Goal: Task Accomplishment & Management: Complete application form

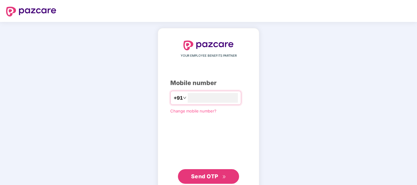
type input "**********"
click at [204, 179] on span "Send OTP" at bounding box center [204, 177] width 27 height 6
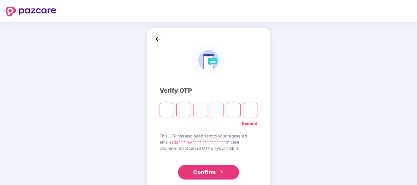
type input "*"
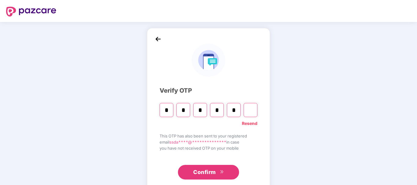
type input "*"
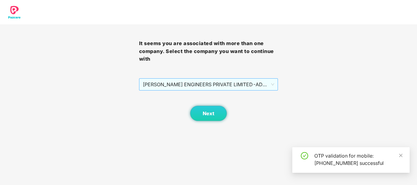
click at [214, 90] on span "[PERSON_NAME] ENGINEERS PRIVATE LIMITED - ADMINONE - ADMIN" at bounding box center [209, 85] width 132 height 12
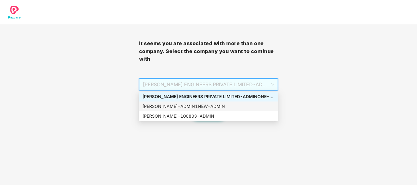
click at [189, 107] on div "[PERSON_NAME] - ADMIN1NEW - ADMIN" at bounding box center [208, 106] width 132 height 7
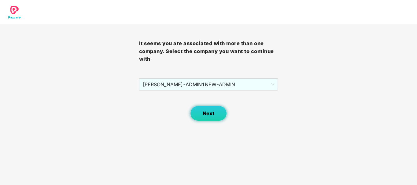
click at [203, 116] on span "Next" at bounding box center [209, 114] width 12 height 6
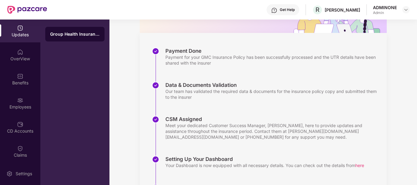
scroll to position [71, 0]
click at [19, 103] on img at bounding box center [20, 100] width 6 height 6
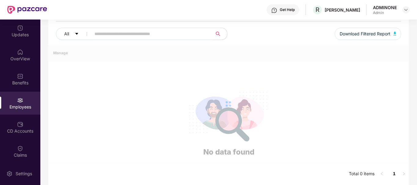
scroll to position [71, 0]
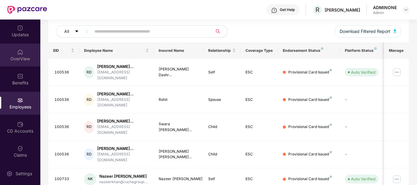
click at [19, 49] on img at bounding box center [20, 52] width 6 height 6
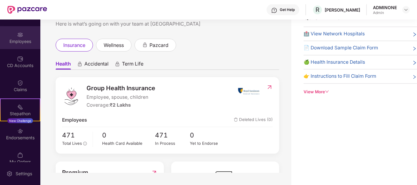
scroll to position [74, 0]
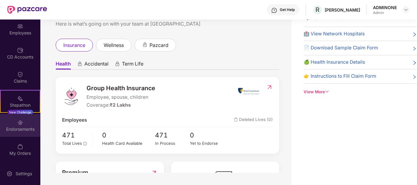
click at [23, 127] on div "Endorsements" at bounding box center [20, 129] width 40 height 6
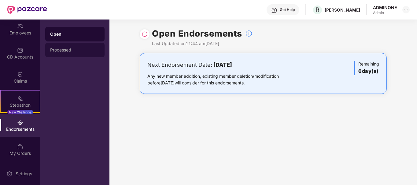
click at [69, 49] on div "Processed" at bounding box center [74, 50] width 49 height 5
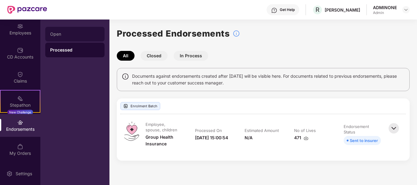
click at [62, 34] on div "Open" at bounding box center [74, 34] width 49 height 5
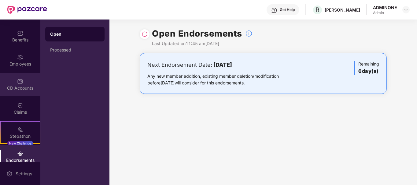
scroll to position [42, 0]
click at [22, 58] on img at bounding box center [20, 59] width 6 height 6
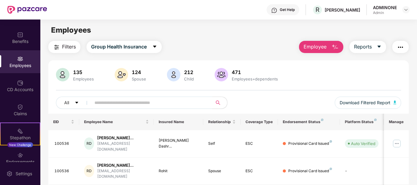
click at [331, 46] on button "Employee" at bounding box center [321, 47] width 44 height 12
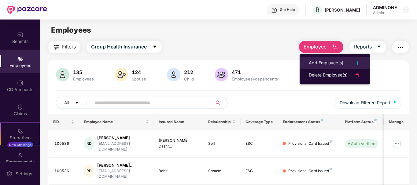
click at [359, 62] on img at bounding box center [356, 63] width 7 height 7
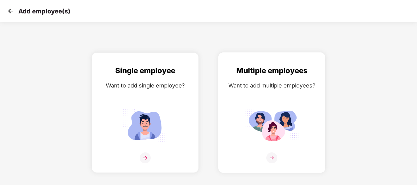
click at [271, 158] on img at bounding box center [271, 158] width 11 height 11
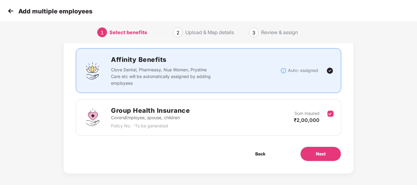
scroll to position [40, 0]
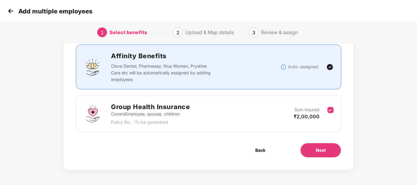
click at [233, 107] on div "Group Health Insurance Covers Employee, spouse, children Policy No. - To be gen…" at bounding box center [208, 114] width 250 height 24
click at [317, 147] on button "Next" at bounding box center [320, 150] width 41 height 15
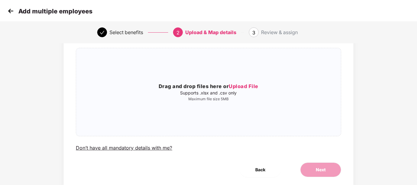
scroll to position [0, 0]
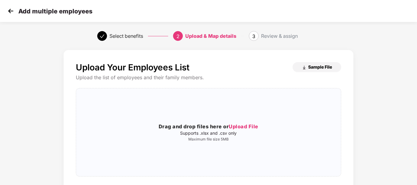
click at [307, 68] on button "Sample File" at bounding box center [316, 67] width 49 height 10
click at [204, 182] on div "Upload Your Employees List Sample File Upload the list of employees and their f…" at bounding box center [208, 127] width 265 height 130
click at [204, 184] on div "Upload Your Employees List Sample File Upload the list of employees and their f…" at bounding box center [208, 127] width 265 height 130
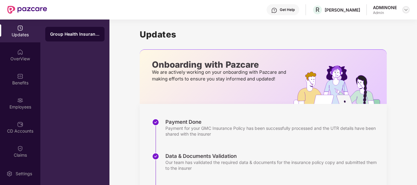
click at [405, 10] on img at bounding box center [405, 9] width 5 height 5
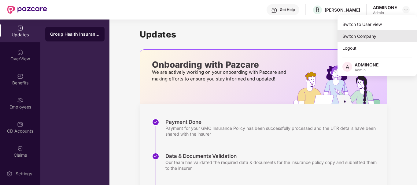
click at [362, 31] on div "Switch Company" at bounding box center [376, 36] width 79 height 12
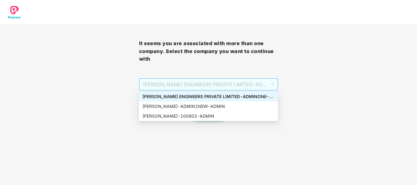
click at [206, 85] on span "[PERSON_NAME] ENGINEERS PRIVATE LIMITED - ADMINONE - ADMIN" at bounding box center [209, 85] width 132 height 12
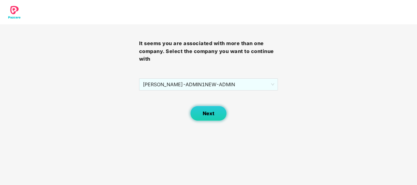
click at [208, 113] on span "Next" at bounding box center [209, 114] width 12 height 6
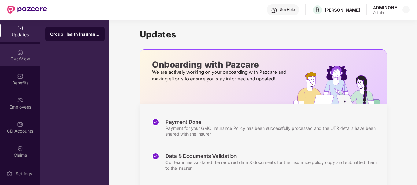
click at [22, 58] on div "OverView" at bounding box center [20, 59] width 40 height 6
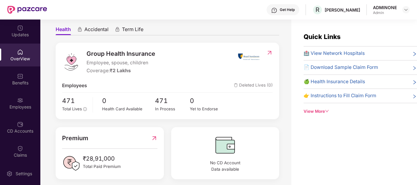
scroll to position [59, 0]
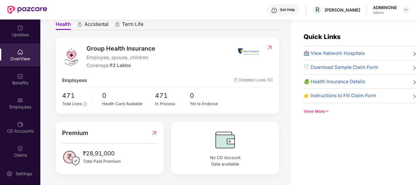
click at [269, 47] on img at bounding box center [269, 48] width 6 height 6
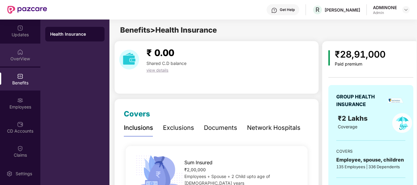
click at [17, 59] on div "OverView" at bounding box center [20, 59] width 40 height 6
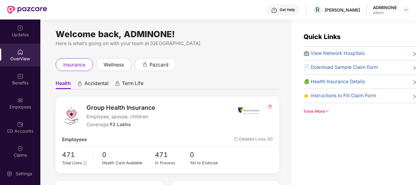
scroll to position [59, 0]
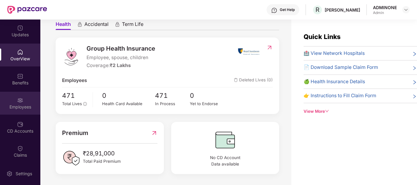
click at [17, 101] on img at bounding box center [20, 100] width 6 height 6
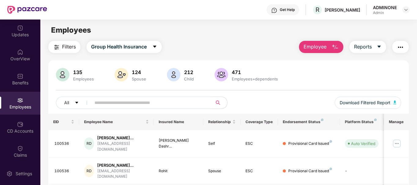
click at [316, 49] on span "Employee" at bounding box center [314, 47] width 23 height 8
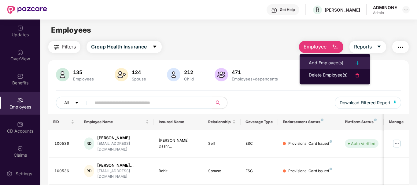
click at [336, 62] on div "Add Employee(s)" at bounding box center [326, 63] width 35 height 7
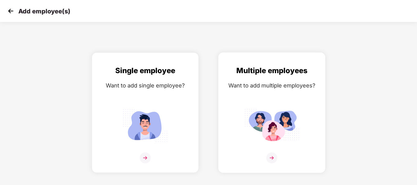
click at [270, 159] on img at bounding box center [271, 158] width 11 height 11
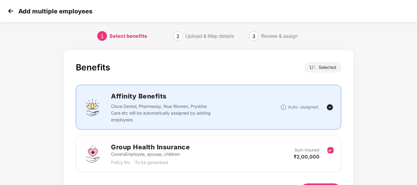
scroll to position [40, 0]
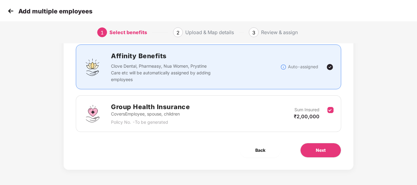
click at [277, 117] on div "Group Health Insurance Covers Employee, spouse, children Policy No. - To be gen…" at bounding box center [208, 114] width 250 height 24
click at [314, 150] on button "Next" at bounding box center [320, 150] width 41 height 15
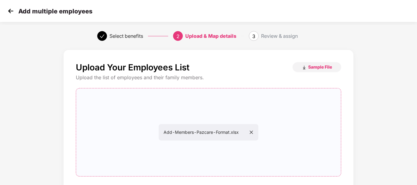
scroll to position [60, 0]
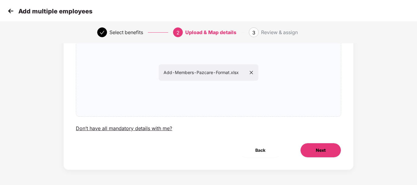
click at [316, 152] on span "Next" at bounding box center [321, 150] width 10 height 7
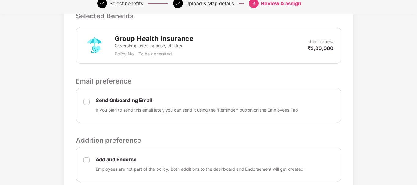
scroll to position [221, 0]
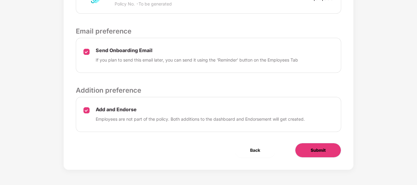
click at [317, 150] on span "Submit" at bounding box center [317, 150] width 15 height 7
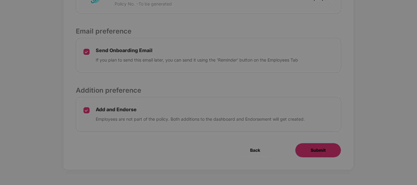
scroll to position [0, 0]
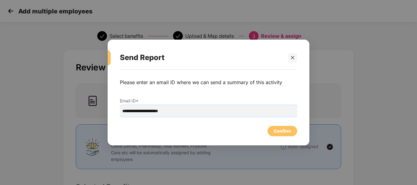
click at [180, 110] on input "**********" at bounding box center [208, 111] width 177 height 12
click at [287, 133] on div "Confirm" at bounding box center [281, 131] width 17 height 7
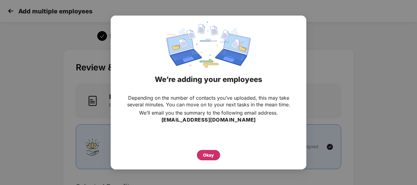
click at [209, 156] on div "Okay" at bounding box center [208, 155] width 11 height 7
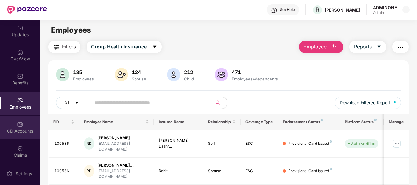
scroll to position [74, 0]
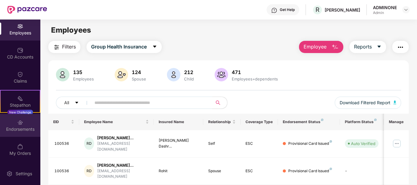
click at [20, 130] on div "Endorsements" at bounding box center [20, 129] width 40 height 6
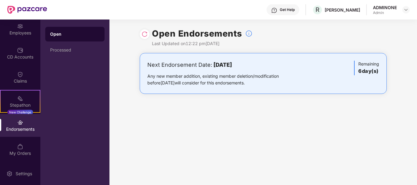
click at [146, 34] on img at bounding box center [144, 34] width 6 height 6
click at [63, 50] on div "Processed" at bounding box center [74, 50] width 49 height 5
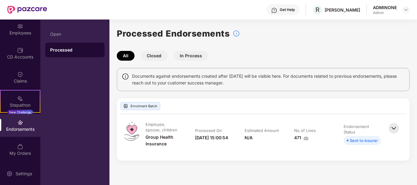
click at [178, 55] on button "In Process" at bounding box center [191, 56] width 35 height 10
click at [157, 56] on button "Closed" at bounding box center [154, 56] width 27 height 10
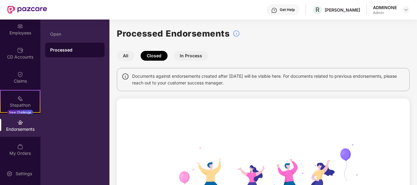
click at [129, 59] on button "All" at bounding box center [126, 56] width 18 height 10
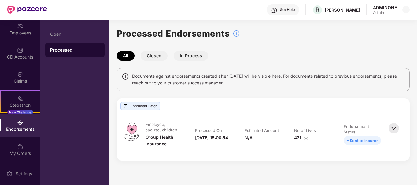
click at [125, 106] on img at bounding box center [125, 106] width 5 height 5
click at [15, 152] on div "My Orders" at bounding box center [20, 154] width 40 height 6
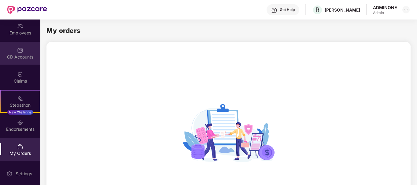
click at [20, 57] on div "CD Accounts" at bounding box center [20, 57] width 40 height 6
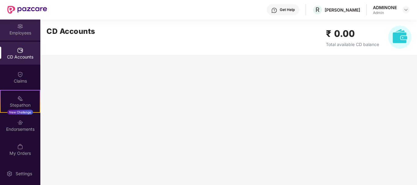
click at [26, 35] on div "Employees" at bounding box center [20, 33] width 40 height 6
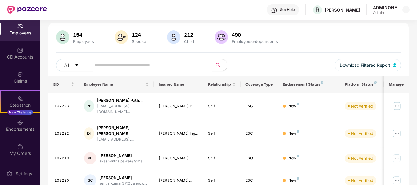
scroll to position [0, 0]
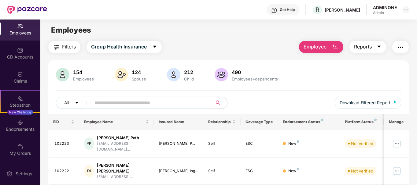
click at [380, 48] on icon "caret-down" at bounding box center [378, 46] width 5 height 5
click at [285, 79] on div "154 Employees 124 Spouse 212 Child 490 Employees+dependents" at bounding box center [228, 75] width 345 height 15
click at [395, 102] on img "button" at bounding box center [394, 103] width 3 height 4
